Goal: Task Accomplishment & Management: Manage account settings

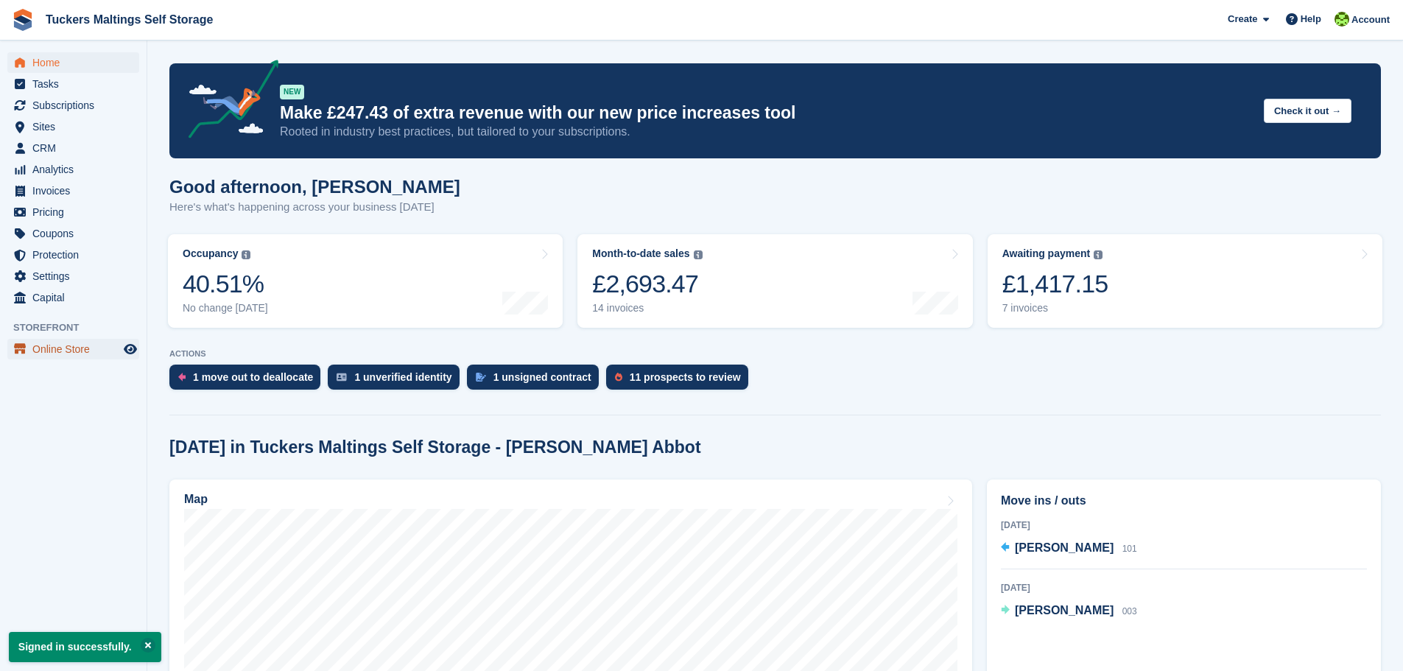
click at [61, 348] on span "Online Store" at bounding box center [76, 349] width 88 height 21
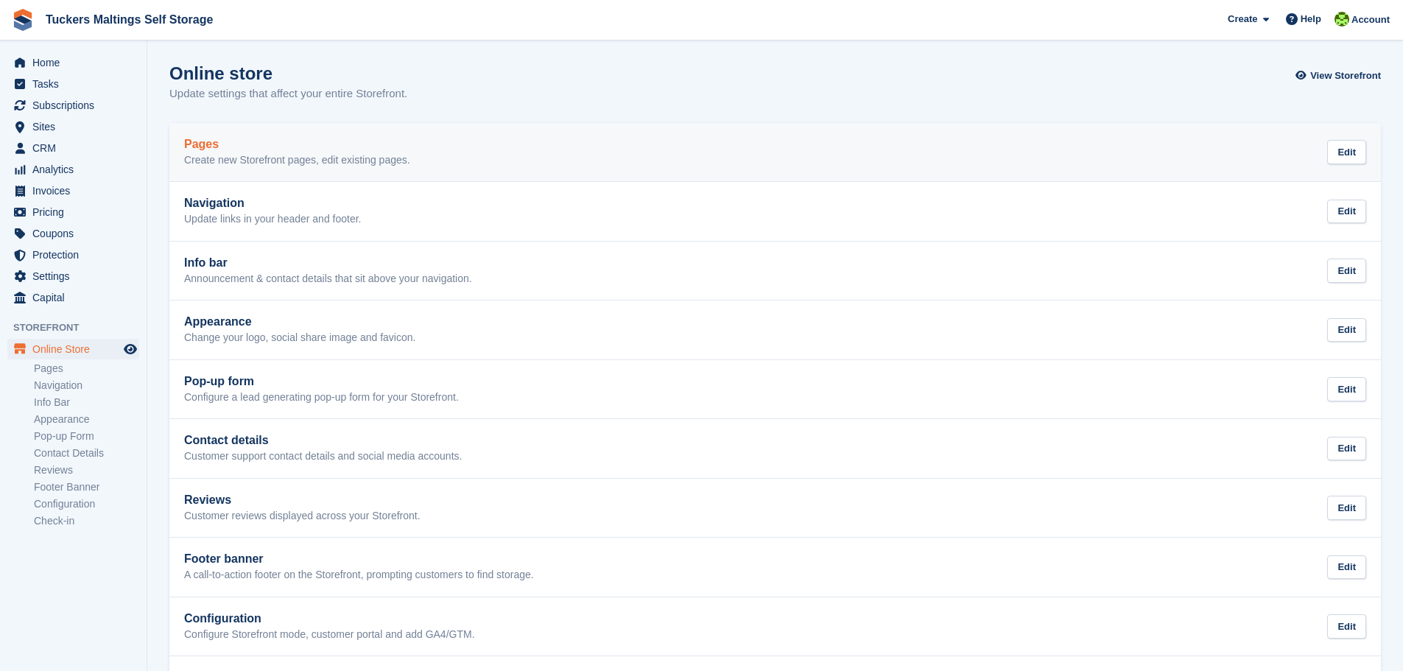
click at [203, 147] on h2 "Pages" at bounding box center [297, 144] width 226 height 13
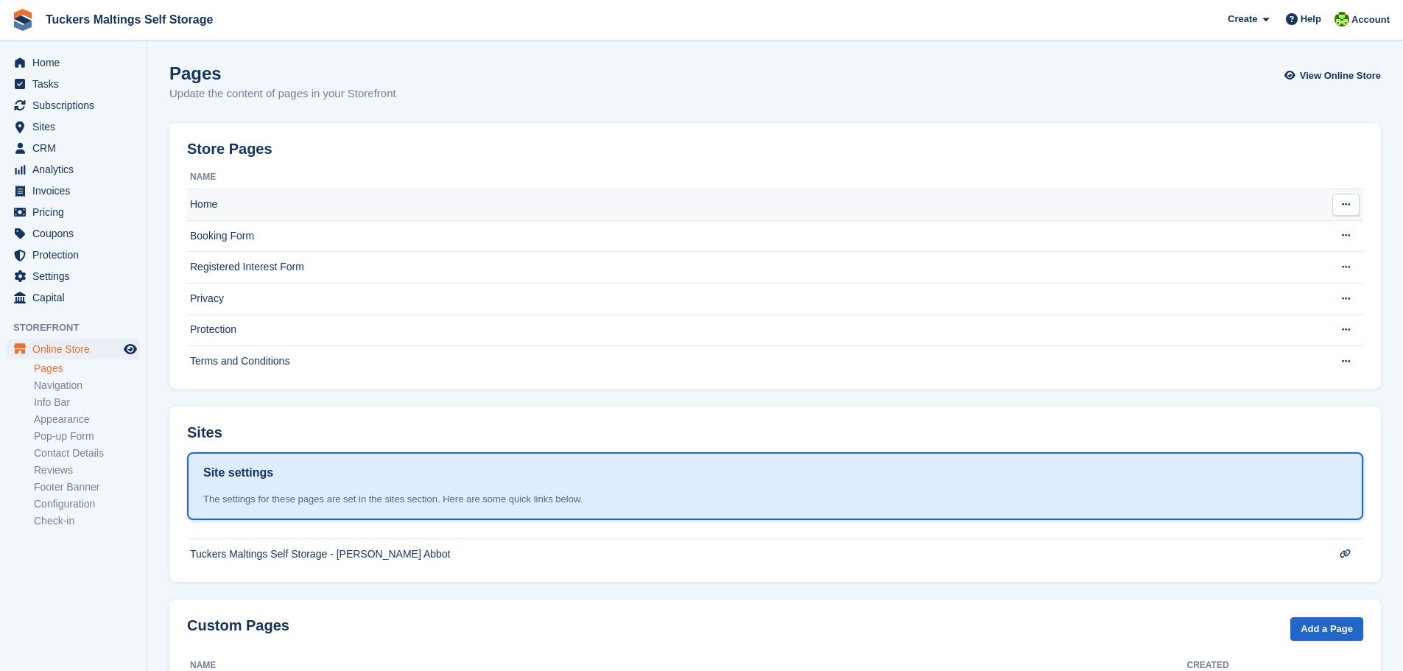
click at [211, 201] on td "Home" at bounding box center [745, 205] width 1117 height 32
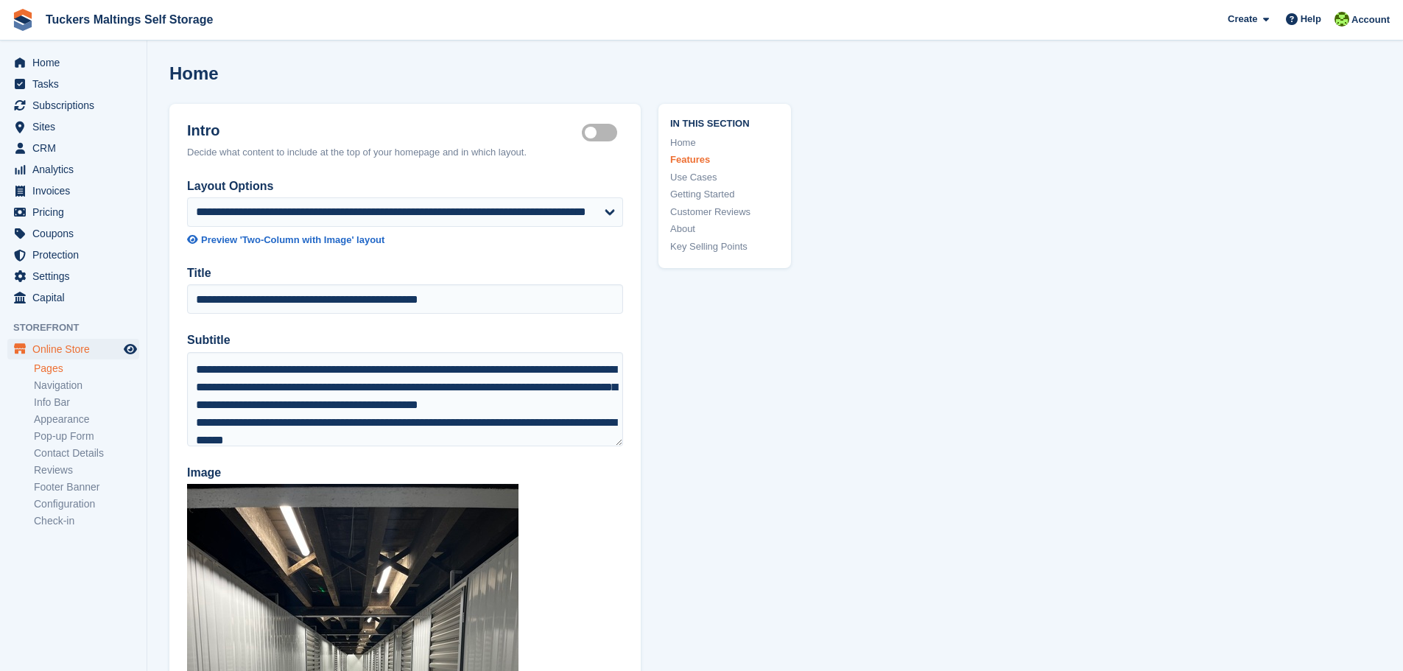
click at [49, 372] on link "Pages" at bounding box center [86, 368] width 105 height 14
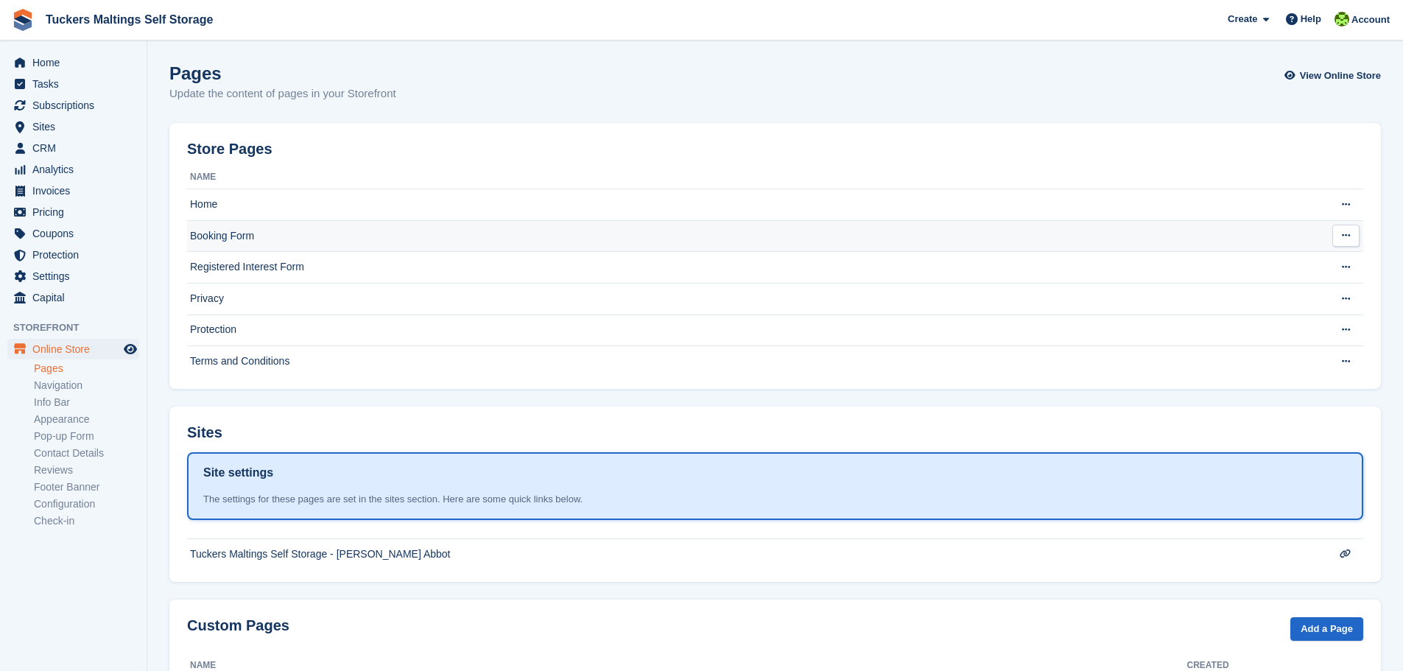
click at [214, 244] on td "Booking Form" at bounding box center [745, 236] width 1117 height 32
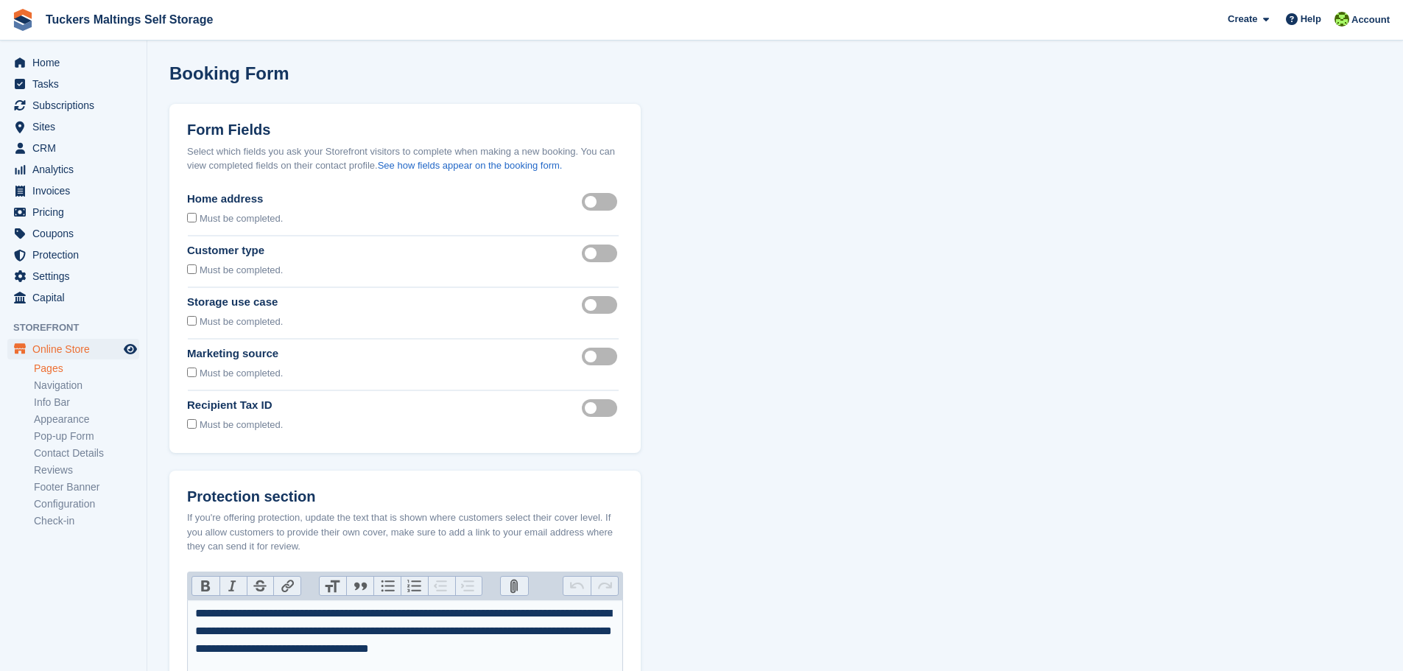
click at [44, 370] on link "Pages" at bounding box center [86, 368] width 105 height 14
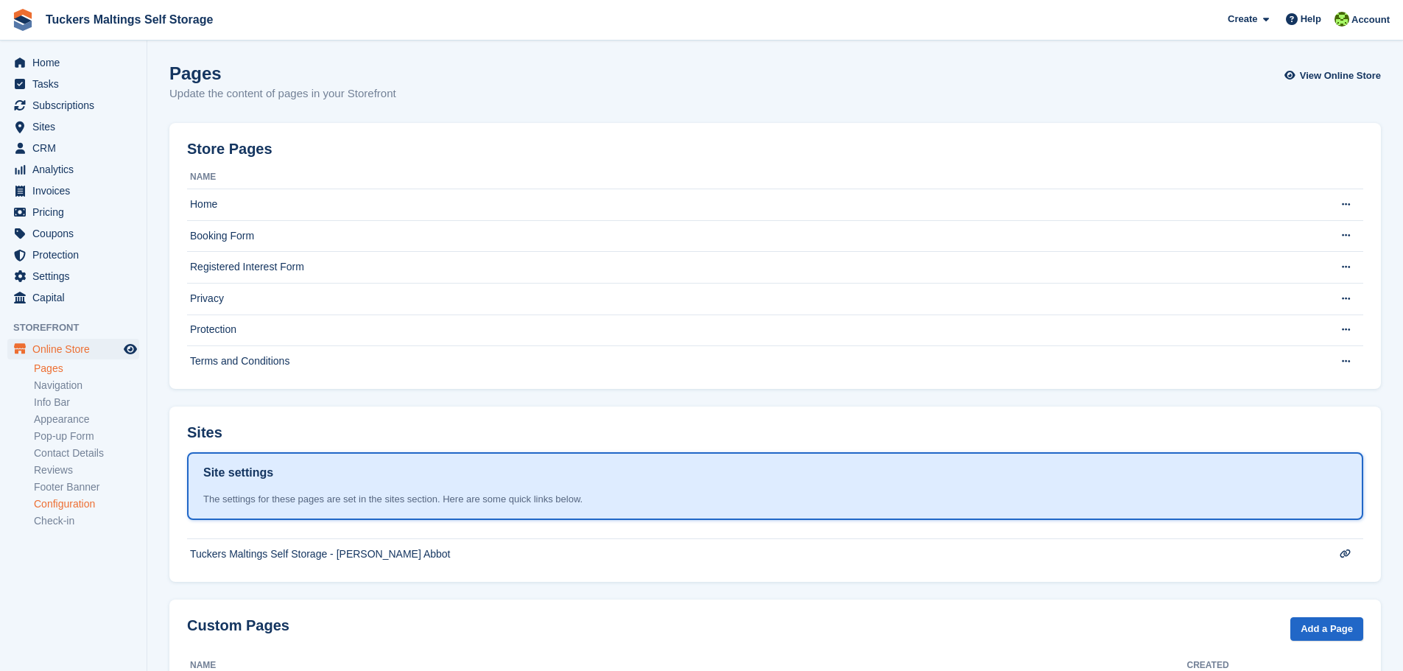
click at [74, 505] on link "Configuration" at bounding box center [86, 504] width 105 height 14
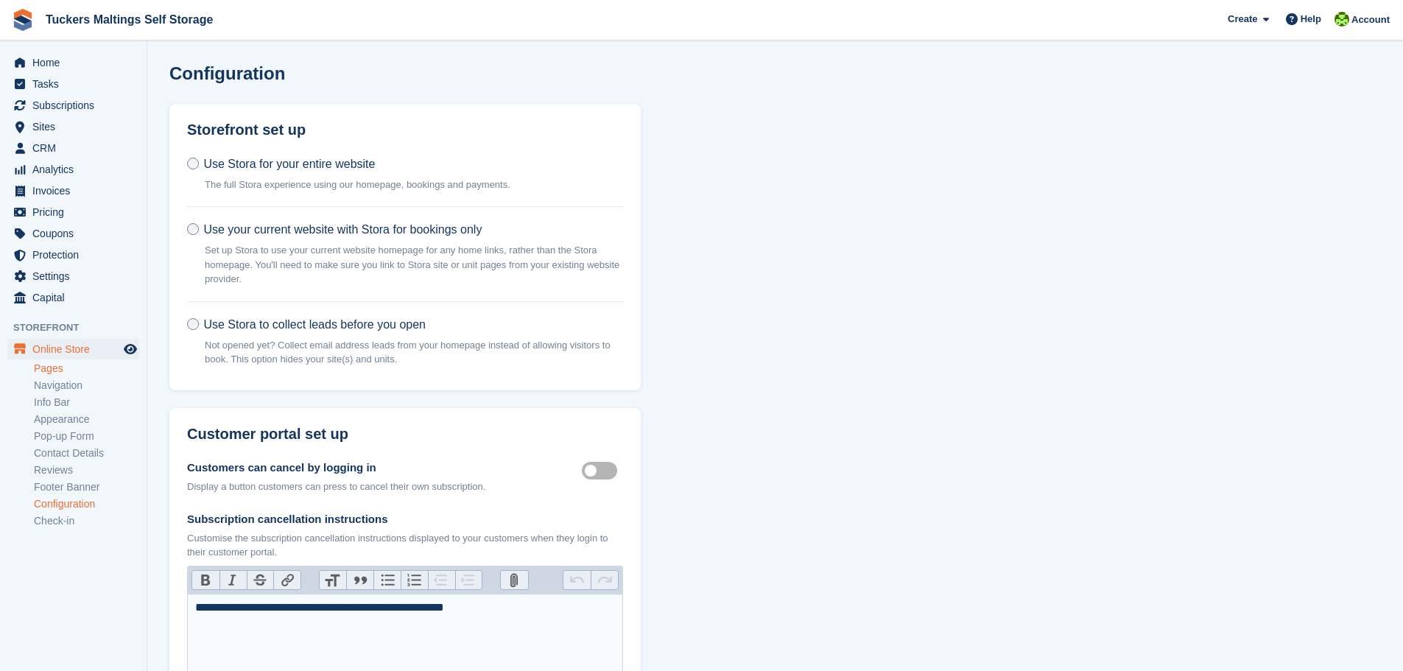
click at [57, 371] on link "Pages" at bounding box center [86, 368] width 105 height 14
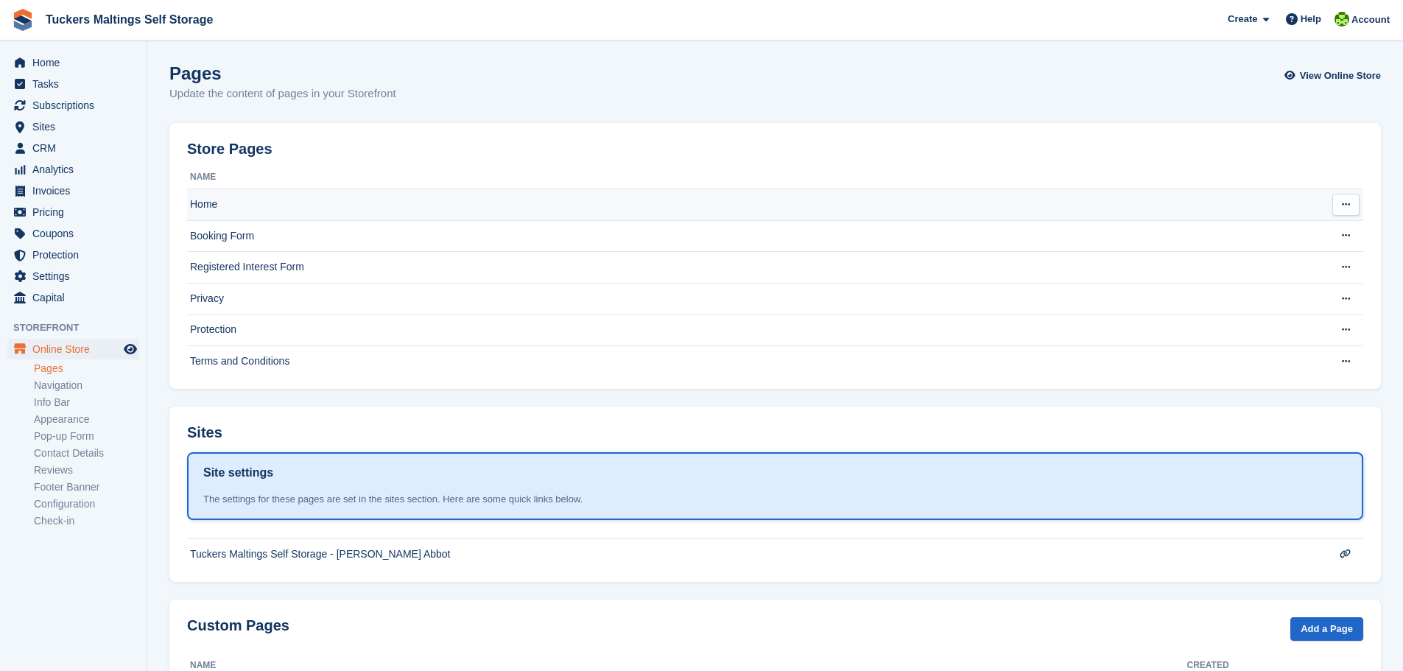
click at [219, 207] on td "Home" at bounding box center [745, 205] width 1117 height 32
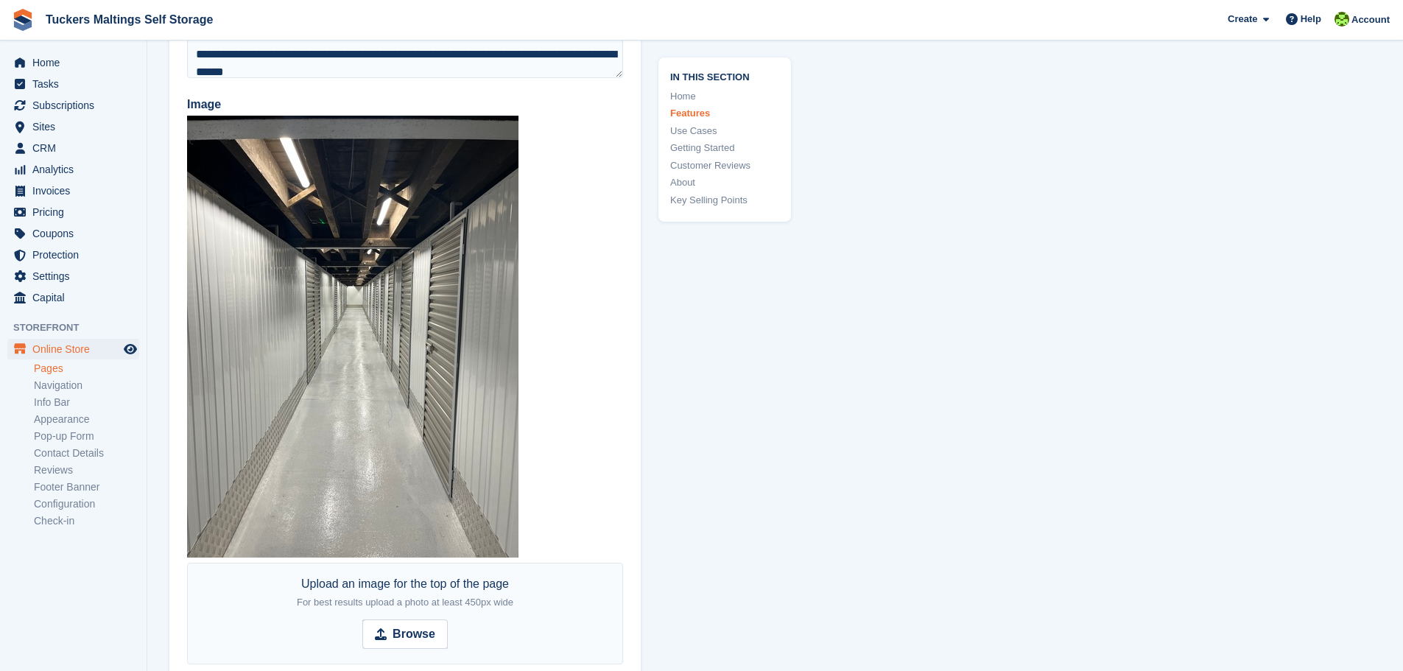
scroll to position [442, 0]
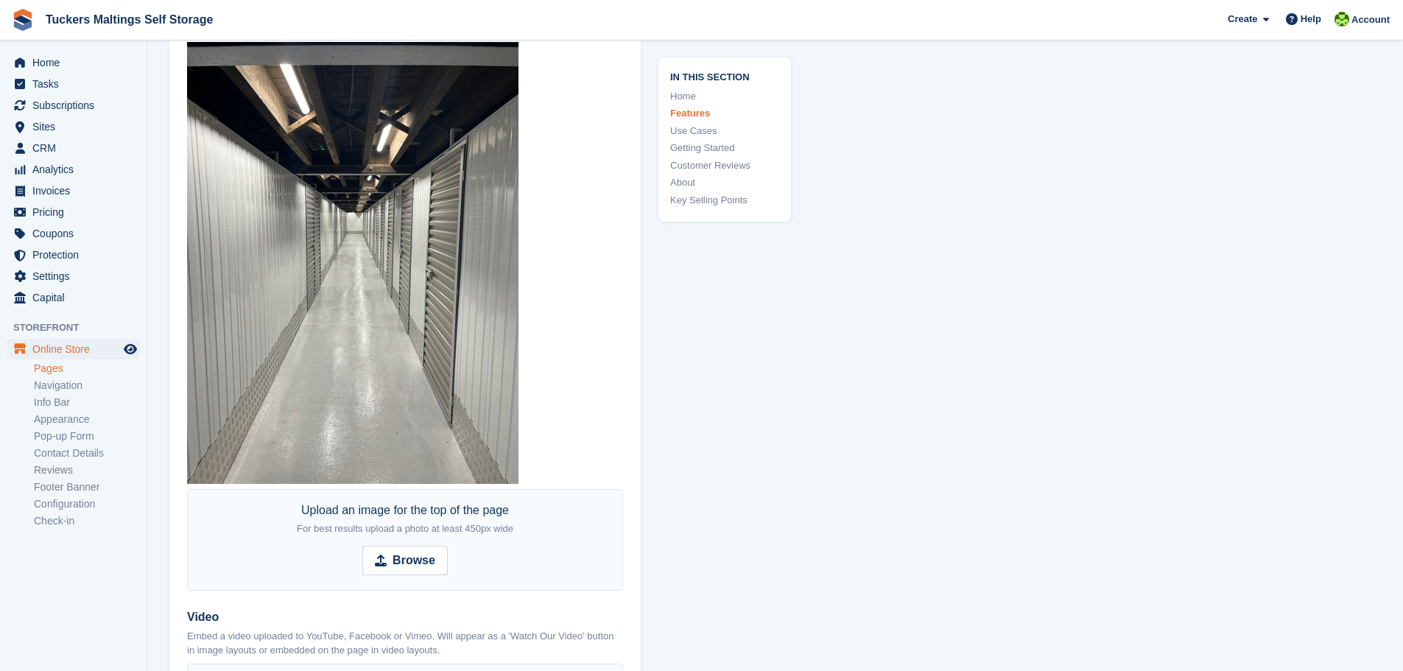
click at [387, 377] on img at bounding box center [352, 263] width 331 height 442
drag, startPoint x: 387, startPoint y: 377, endPoint x: 551, endPoint y: 333, distance: 170.0
click at [551, 333] on div "Image Upload an image for the top of the page For best results upload a photo a…" at bounding box center [405, 306] width 436 height 568
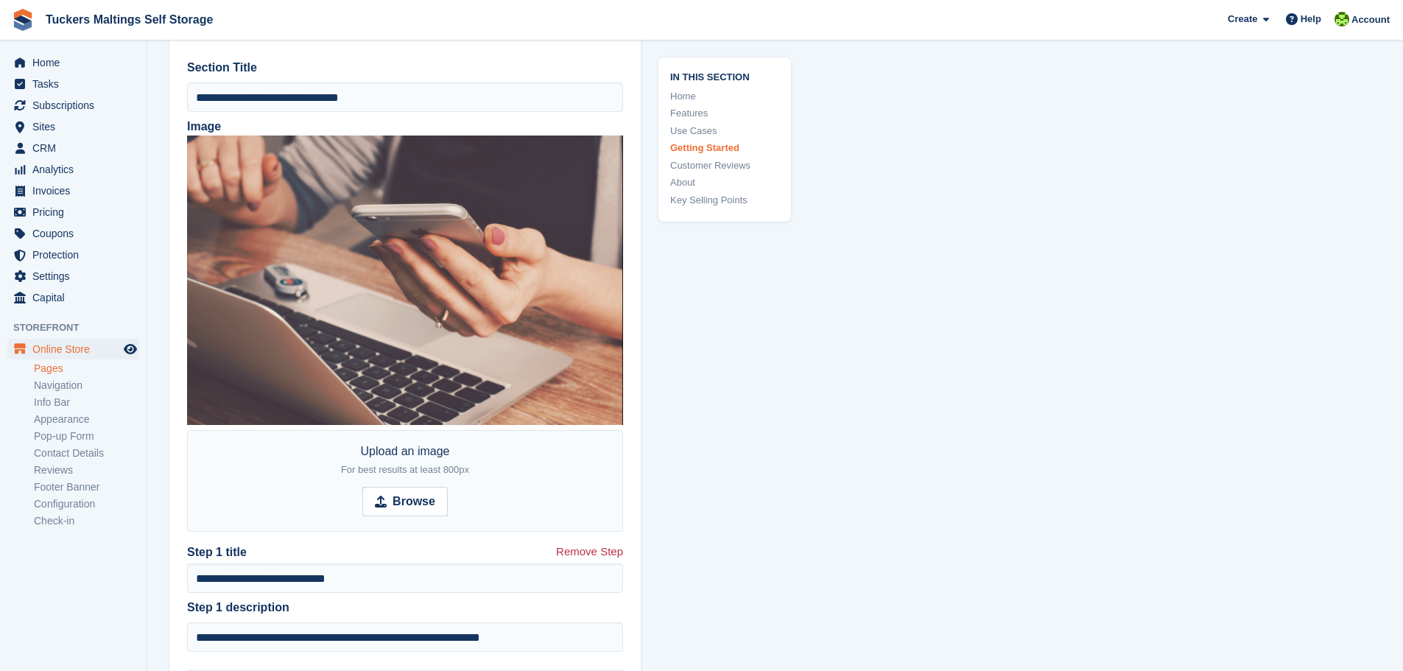
scroll to position [3828, 0]
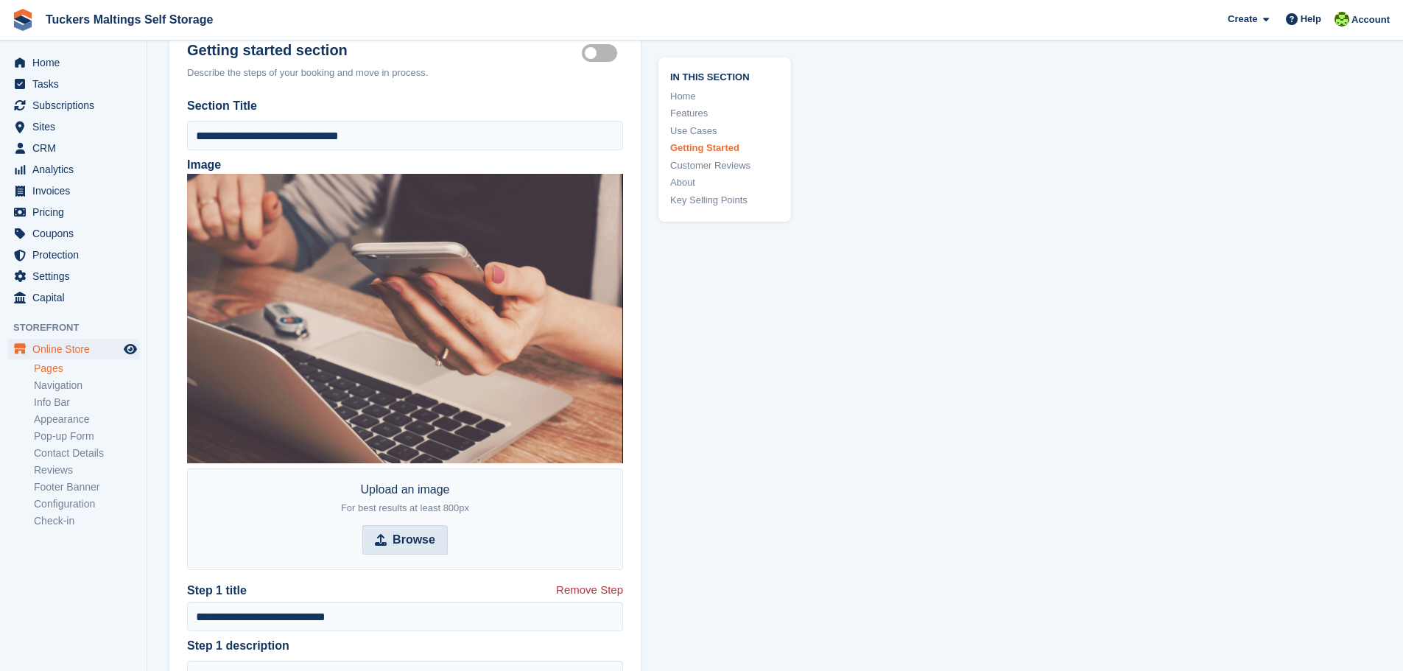
click at [420, 535] on strong "Browse" at bounding box center [413, 540] width 43 height 18
click at [420, 535] on input "Browse" at bounding box center [404, 539] width 85 height 29
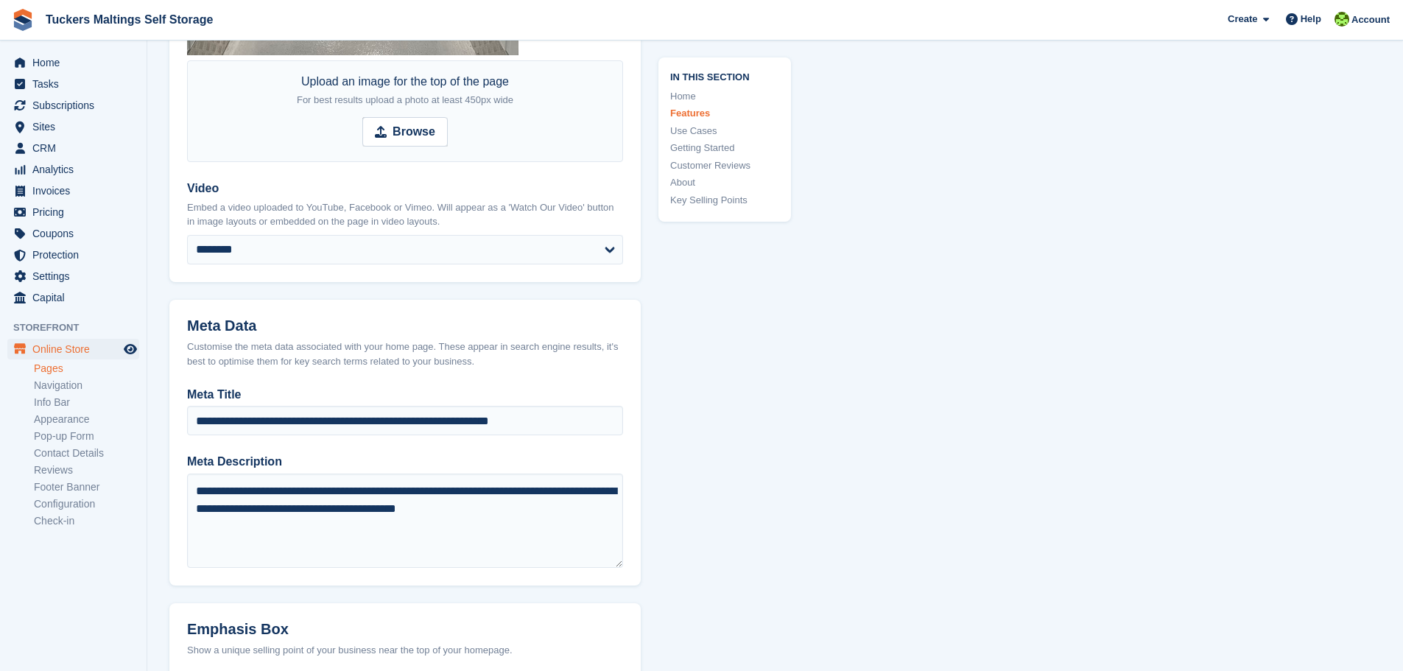
scroll to position [957, 0]
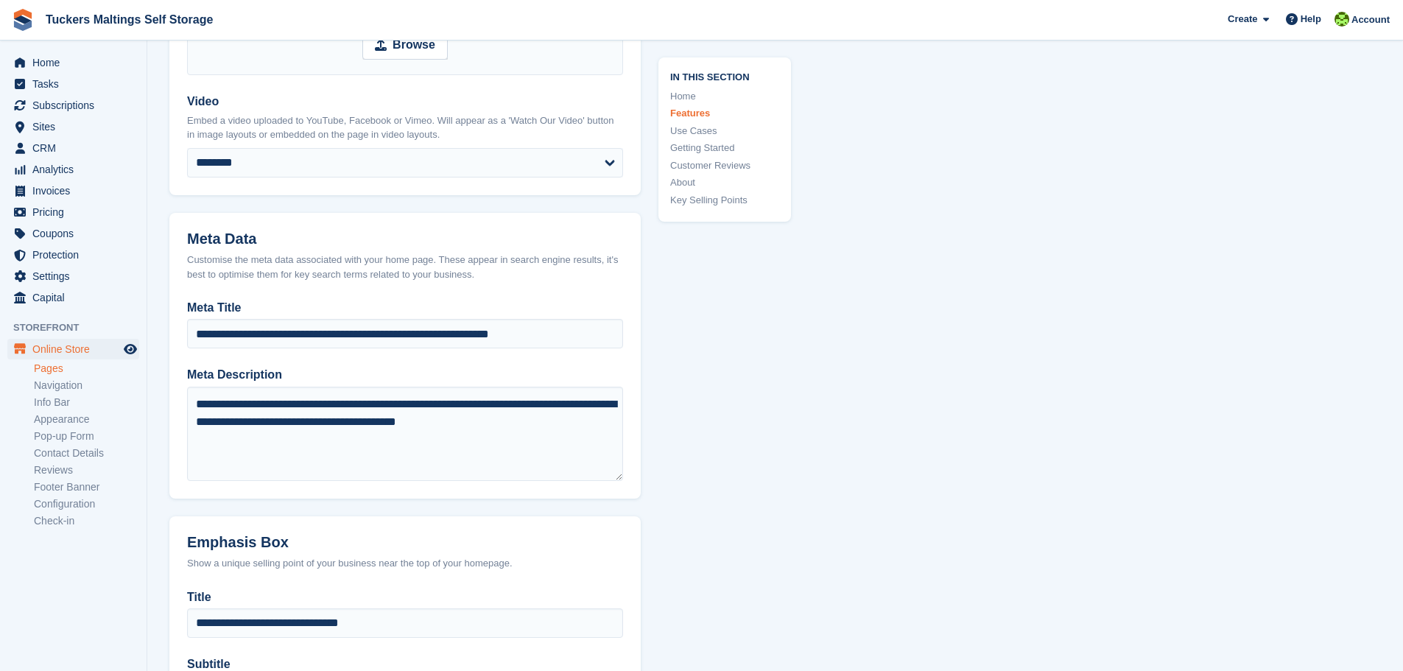
click at [217, 261] on div "Customise the meta data associated with your home page. These appear in search …" at bounding box center [405, 267] width 436 height 29
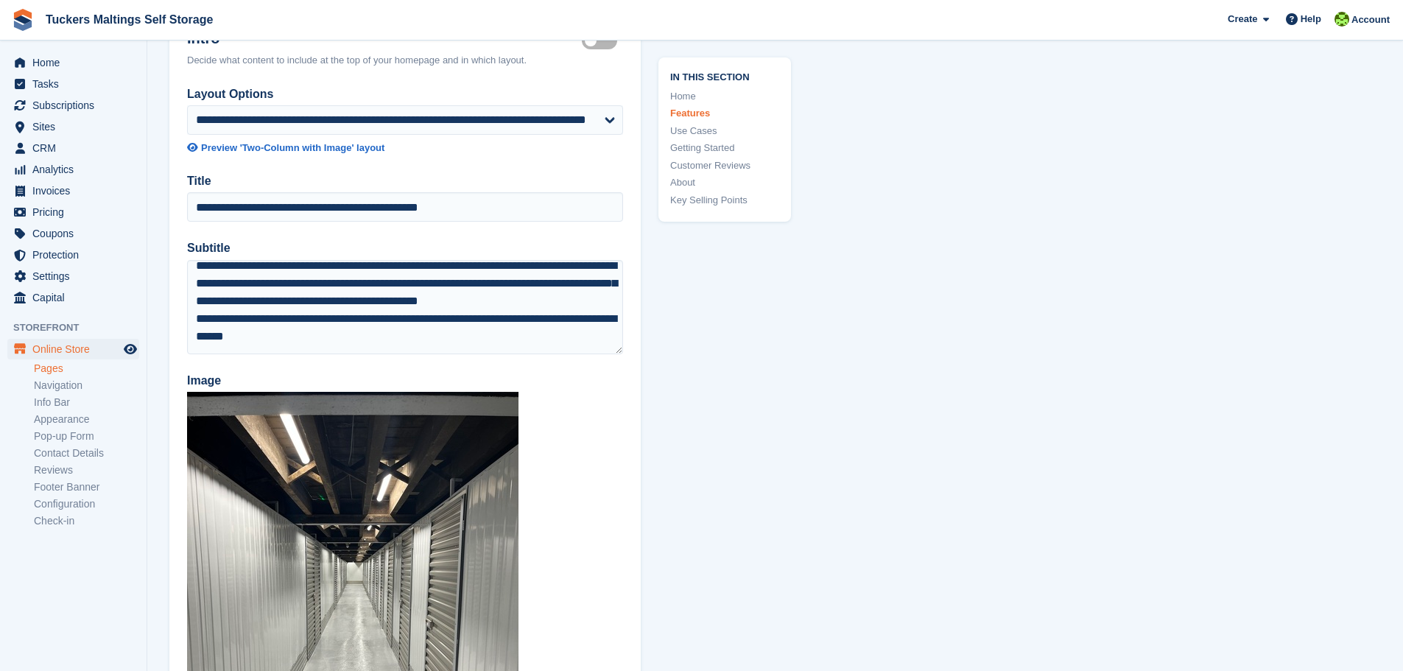
scroll to position [0, 0]
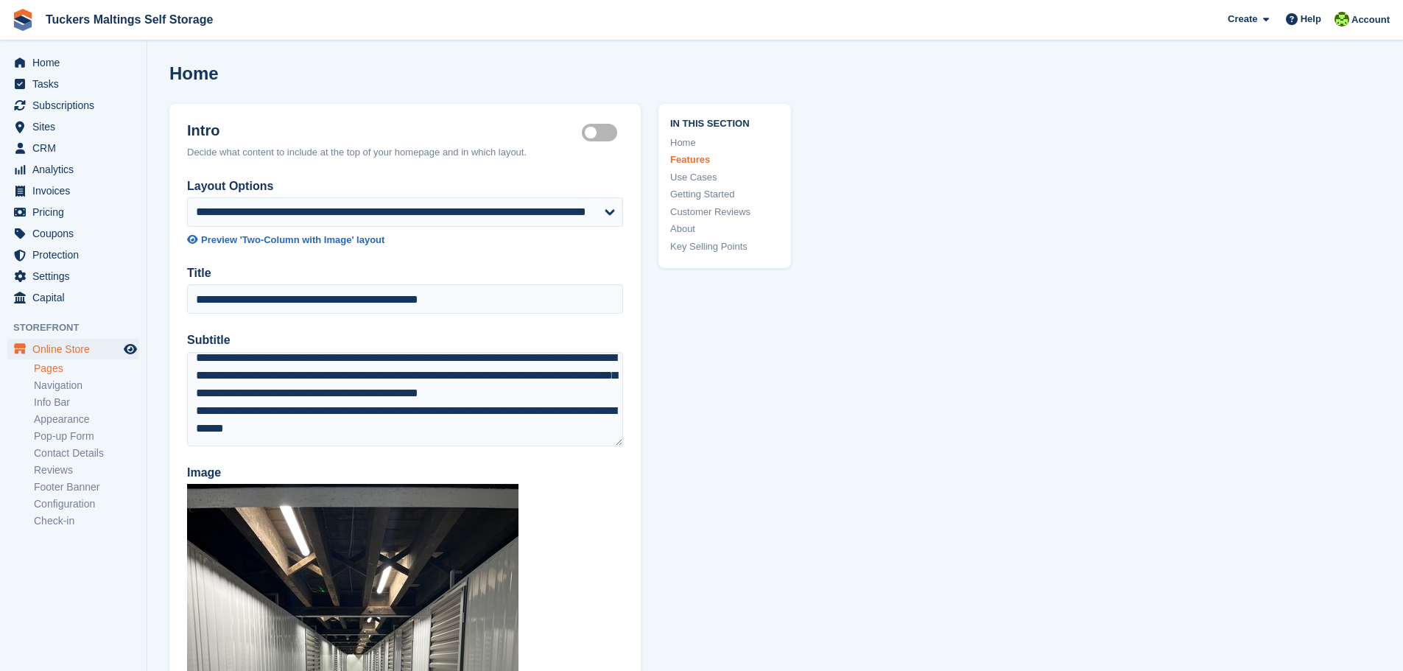
click at [65, 513] on li "Check-in" at bounding box center [90, 520] width 113 height 15
click at [65, 507] on link "Configuration" at bounding box center [86, 504] width 105 height 14
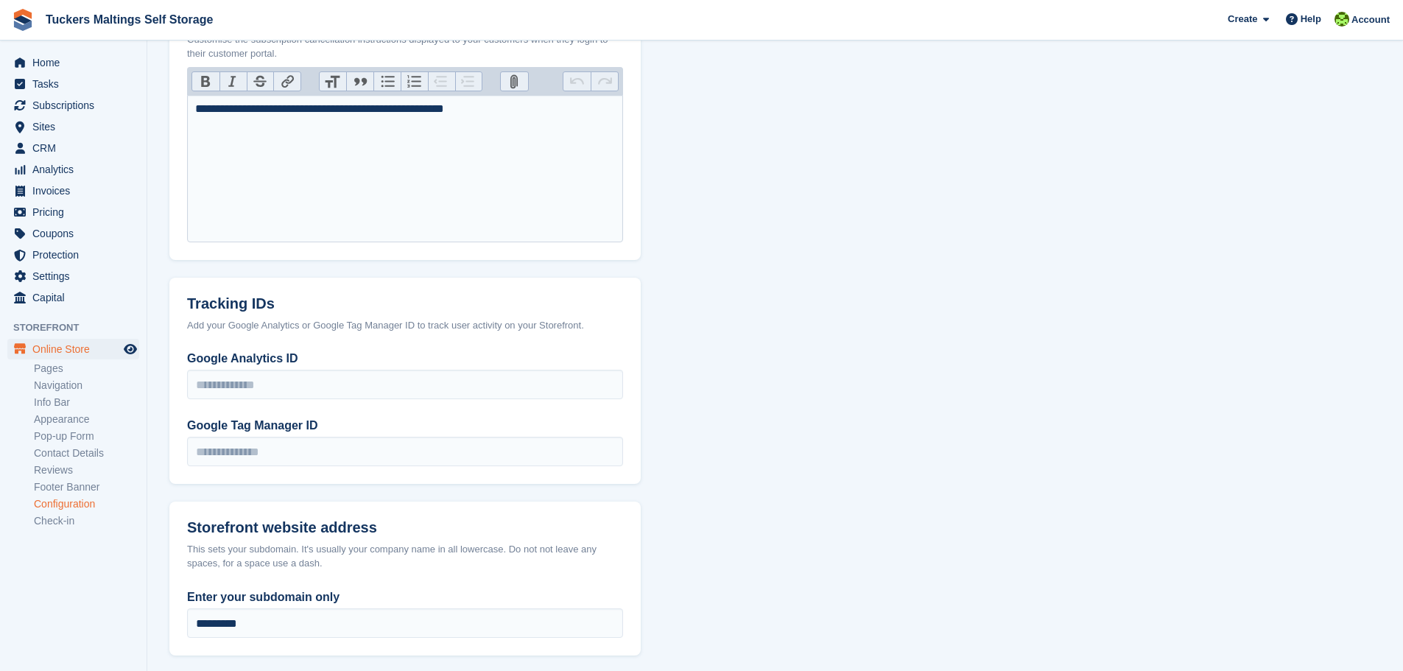
scroll to position [507, 0]
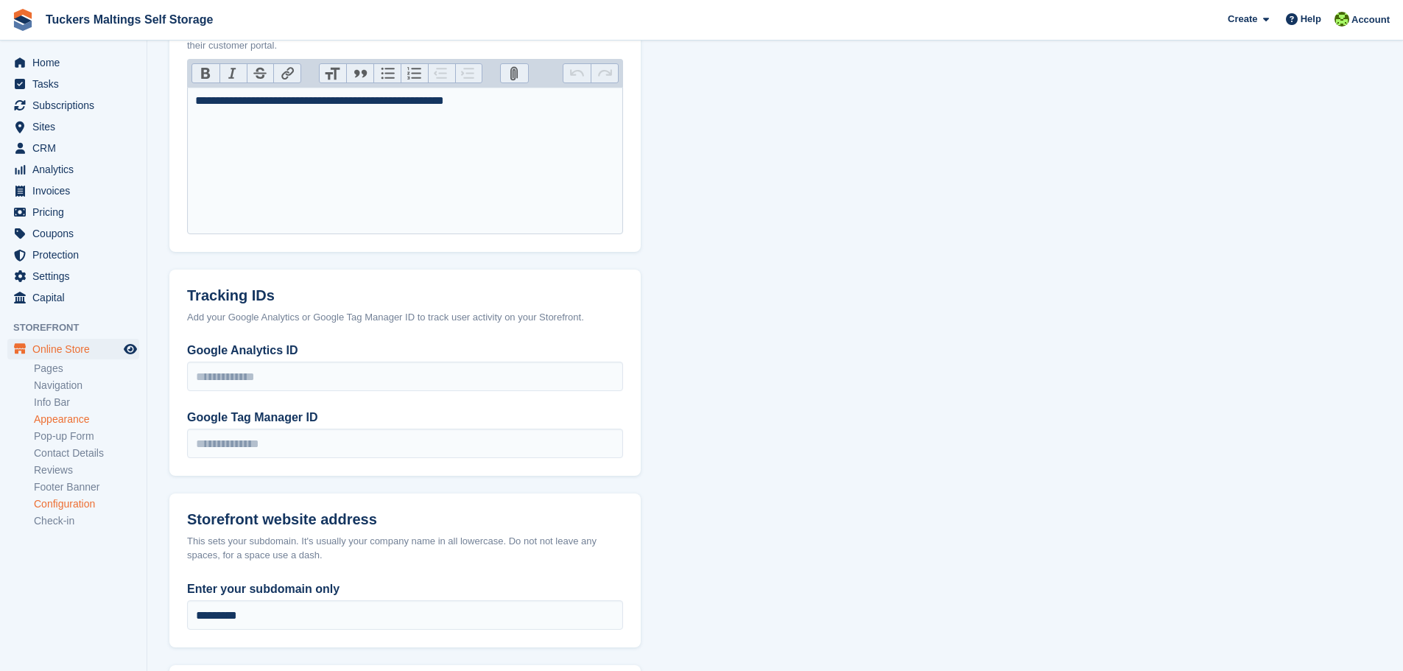
click at [63, 422] on link "Appearance" at bounding box center [86, 419] width 105 height 14
